Goal: Check status: Check status

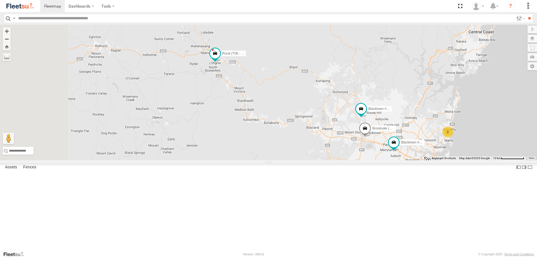
drag, startPoint x: 211, startPoint y: 91, endPoint x: 274, endPoint y: 106, distance: 64.6
click at [274, 106] on div "Brookvale (T10 - [PERSON_NAME]) Rural (T08 - [PERSON_NAME]) Blacktown #1 (T09 -…" at bounding box center [268, 93] width 537 height 136
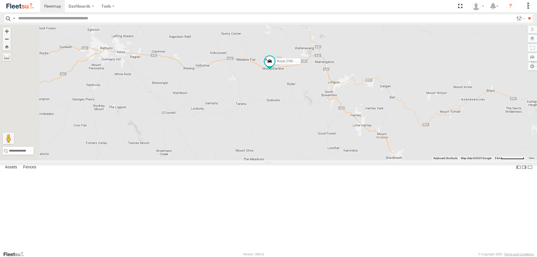
drag, startPoint x: 215, startPoint y: 119, endPoint x: 301, endPoint y: 113, distance: 85.6
click at [301, 113] on div "Brookvale (T10 - [PERSON_NAME]) Rural (T08 - [PERSON_NAME]) Blacktown #1 (T09 -…" at bounding box center [268, 93] width 537 height 136
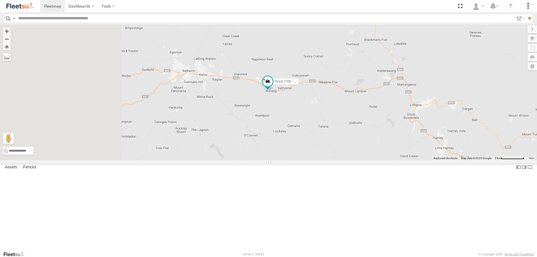
drag, startPoint x: 226, startPoint y: 118, endPoint x: 311, endPoint y: 142, distance: 88.9
click at [311, 142] on div "Rural (T08 - [PERSON_NAME])" at bounding box center [268, 93] width 537 height 136
click at [0, 0] on div "Rural (T08 - Matt) Rural [GEOGRAPHIC_DATA] -33.45143 149.77243 Blacktown #2 (T0…" at bounding box center [0, 0] width 0 height 0
